Goal: Transaction & Acquisition: Download file/media

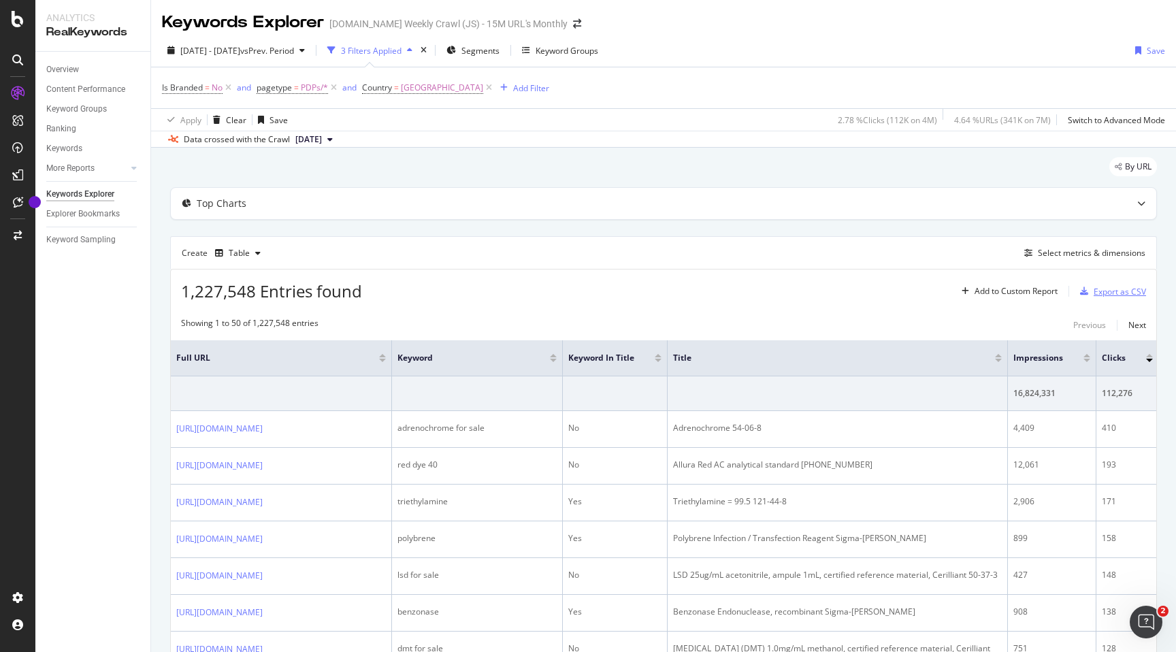
click at [1104, 293] on div "Export as CSV" at bounding box center [1120, 292] width 52 height 12
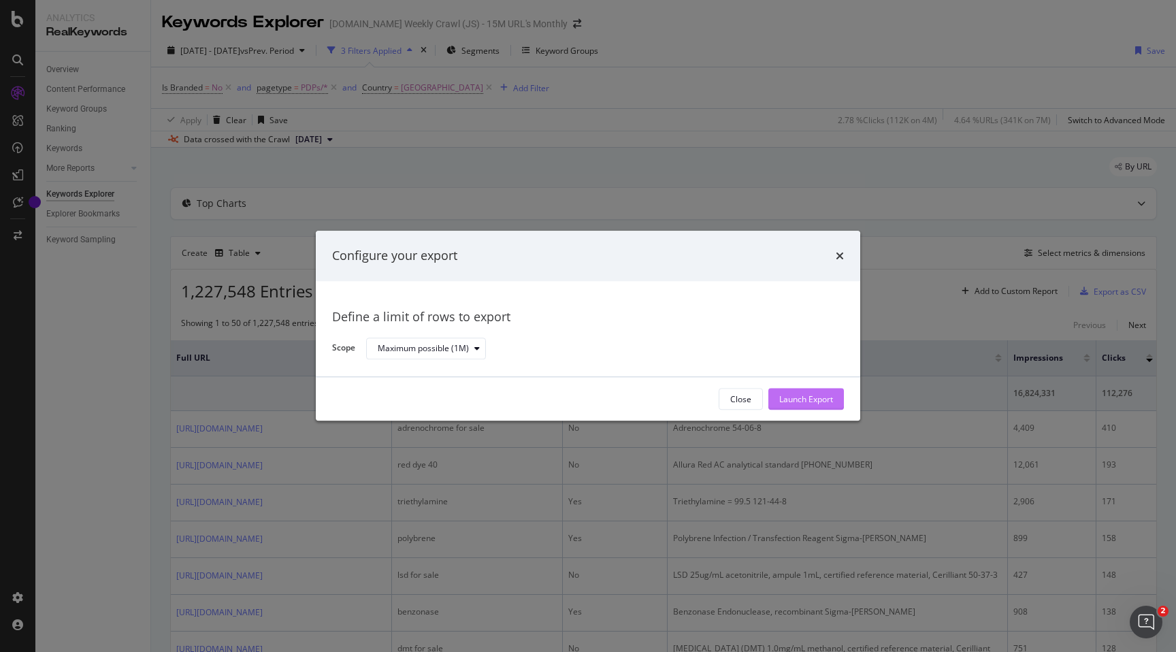
click at [794, 400] on div "Launch Export" at bounding box center [806, 399] width 54 height 12
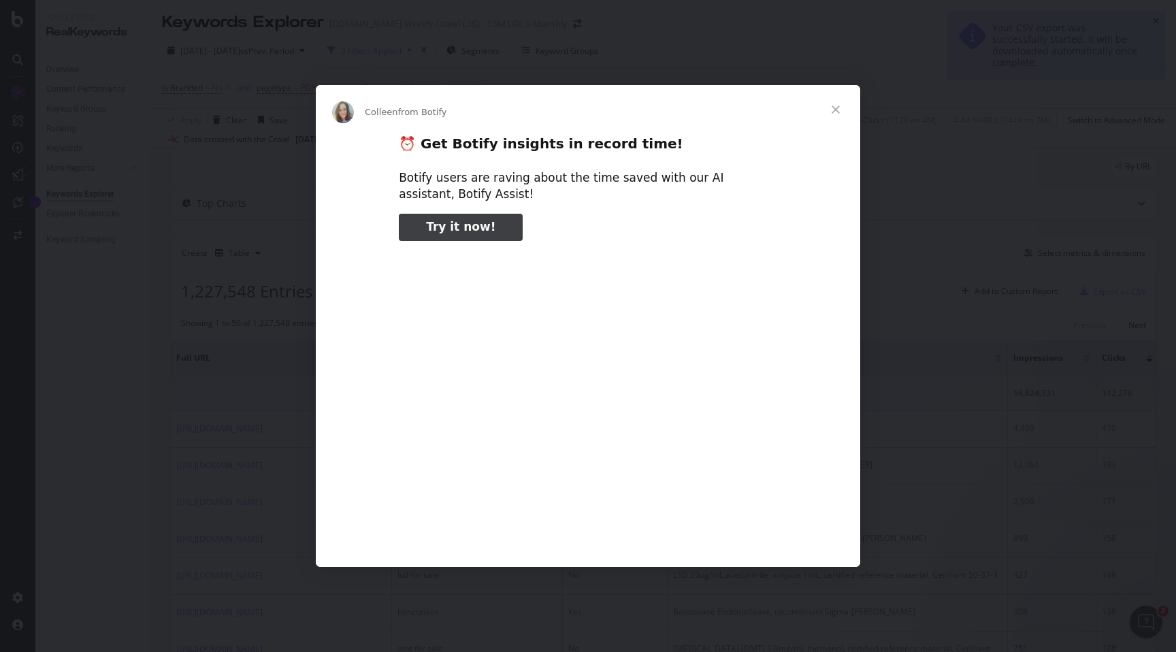
type input "264862"
click at [839, 114] on span "Close" at bounding box center [835, 109] width 49 height 49
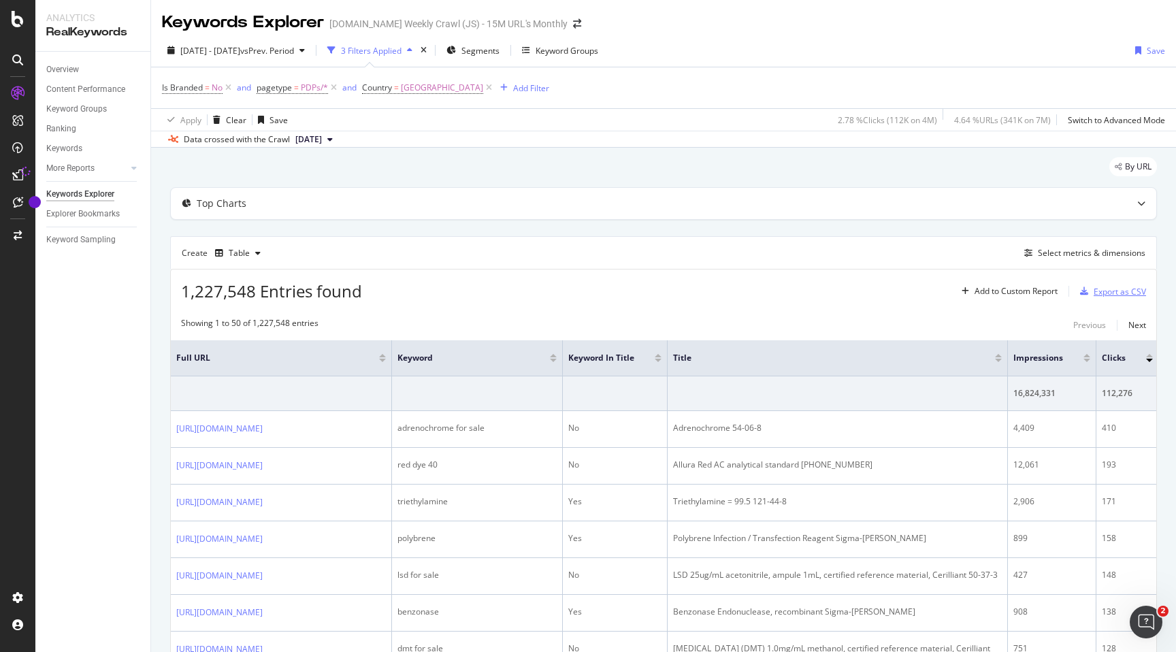
click at [1094, 297] on div "Export as CSV" at bounding box center [1120, 292] width 52 height 12
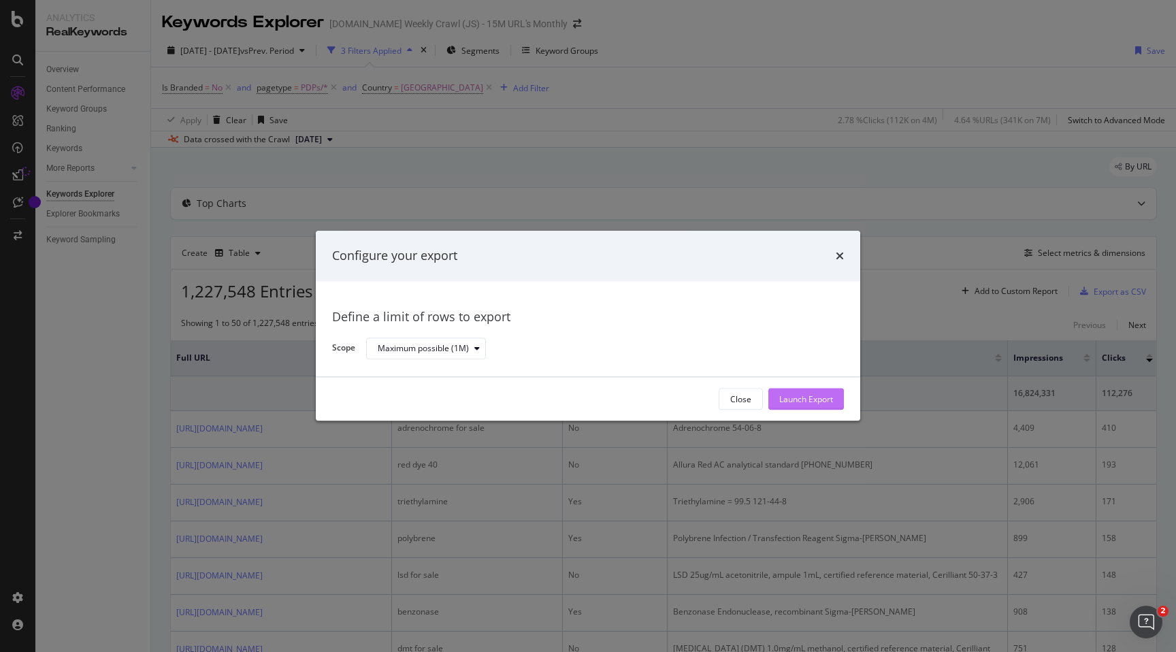
click at [801, 403] on div "Launch Export" at bounding box center [806, 399] width 54 height 12
